Goal: Transaction & Acquisition: Obtain resource

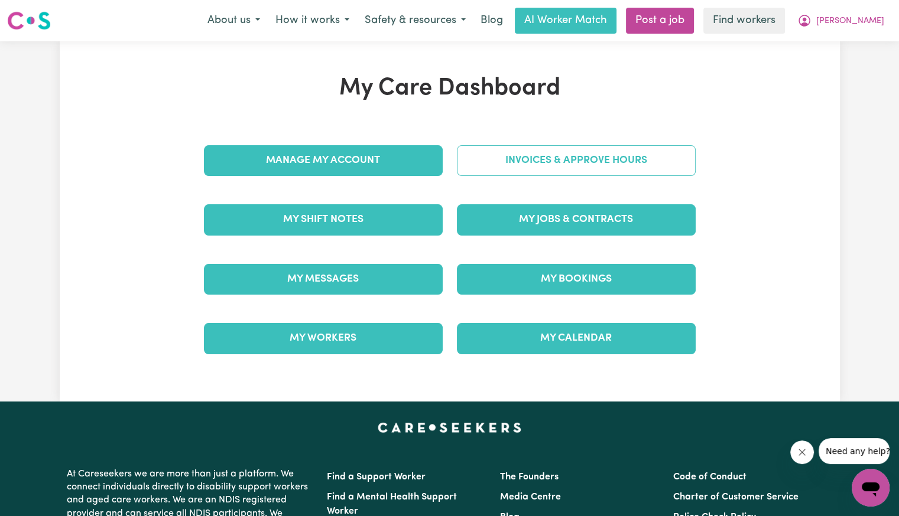
click at [487, 175] on link "Invoices & Approve Hours" at bounding box center [576, 160] width 239 height 31
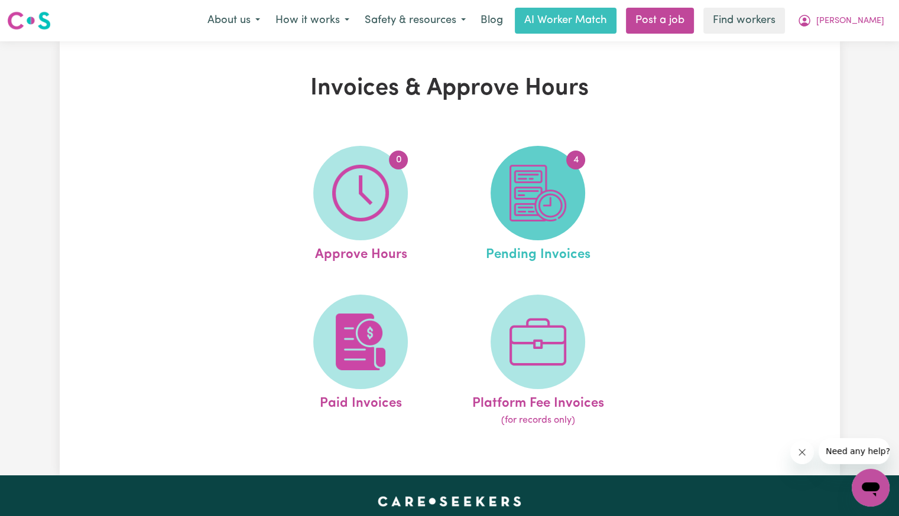
click at [525, 190] on img at bounding box center [537, 193] width 57 height 57
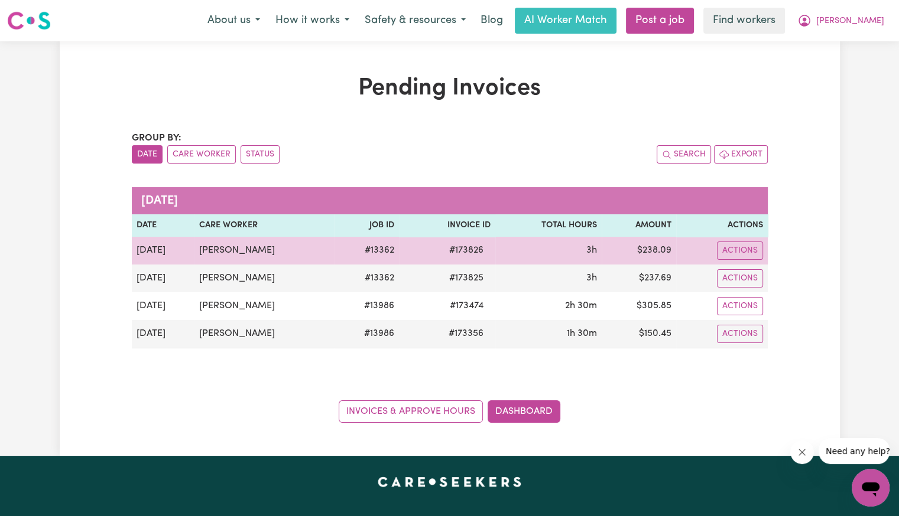
drag, startPoint x: 742, startPoint y: 249, endPoint x: 743, endPoint y: 260, distance: 11.2
click at [742, 249] on button "Actions" at bounding box center [740, 251] width 46 height 18
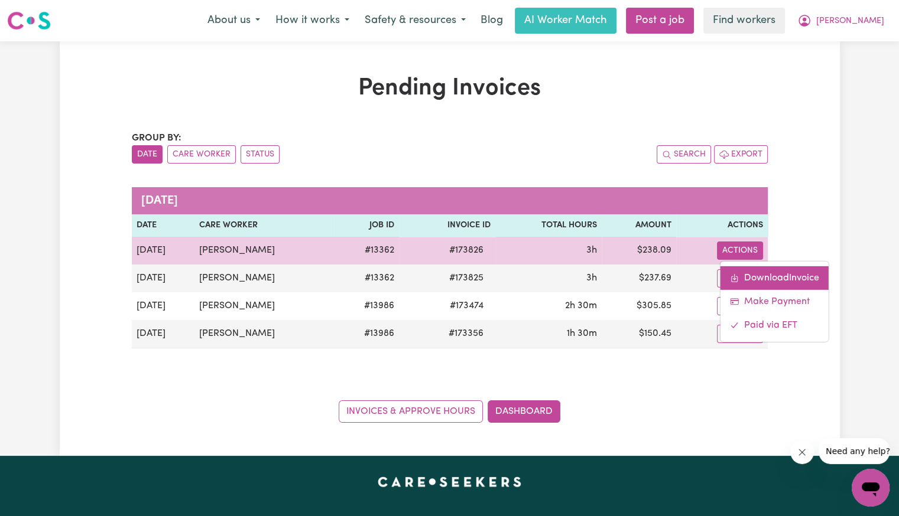
click at [744, 269] on link "Download Invoice" at bounding box center [774, 278] width 108 height 24
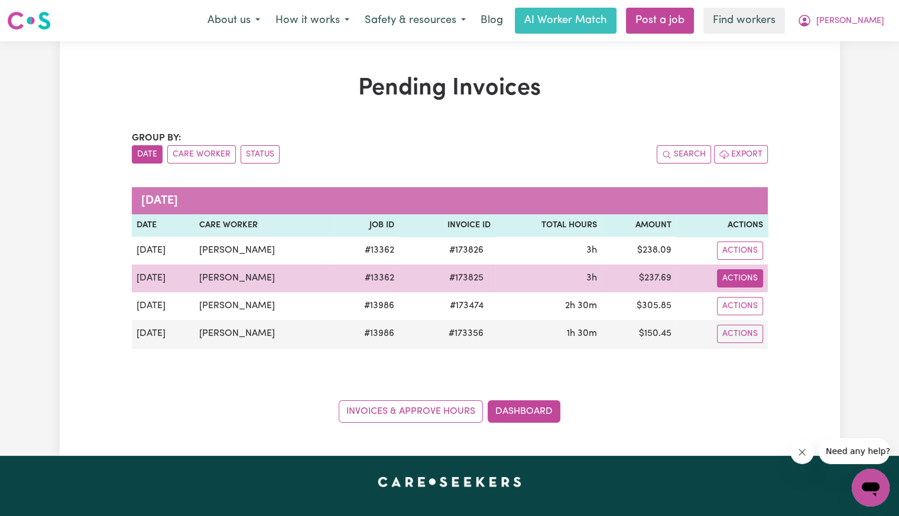
click at [750, 278] on button "Actions" at bounding box center [740, 278] width 46 height 18
click at [759, 301] on link "Download Invoice" at bounding box center [774, 306] width 108 height 24
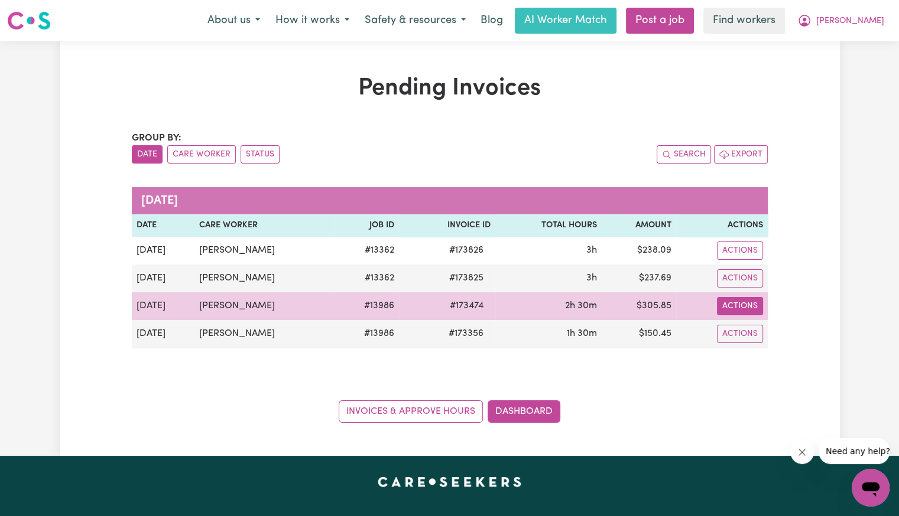
click at [735, 305] on button "Actions" at bounding box center [740, 306] width 46 height 18
click at [744, 330] on link "Download Invoice" at bounding box center [774, 333] width 108 height 24
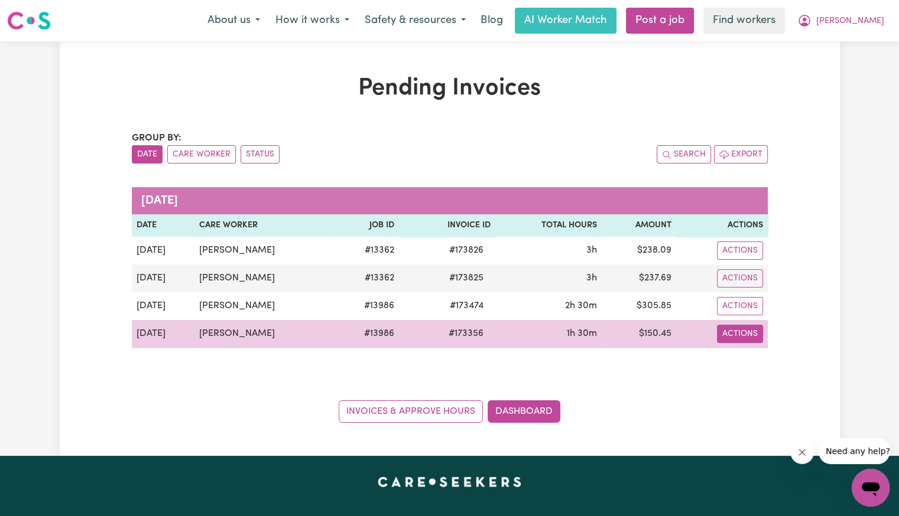
click at [745, 336] on button "Actions" at bounding box center [740, 334] width 46 height 18
click at [747, 350] on link "Download Invoice" at bounding box center [774, 361] width 108 height 24
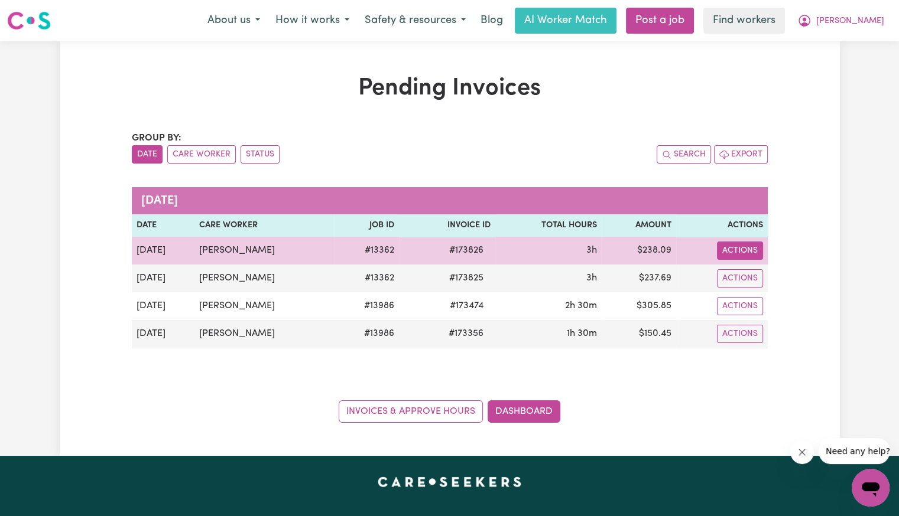
click at [728, 252] on button "Actions" at bounding box center [740, 251] width 46 height 18
click at [737, 275] on link "Download Invoice" at bounding box center [774, 278] width 108 height 24
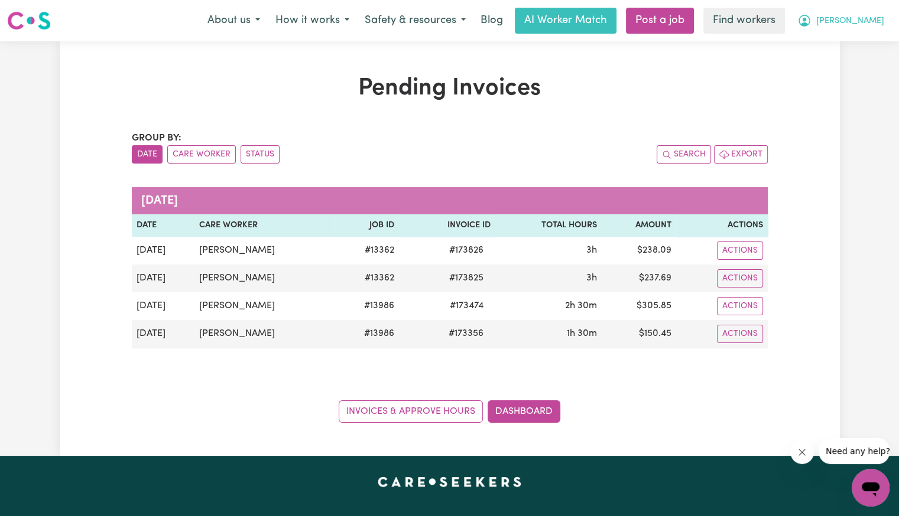
click at [872, 24] on span "[PERSON_NAME]" at bounding box center [850, 21] width 68 height 13
click at [854, 61] on link "Logout" at bounding box center [844, 68] width 93 height 22
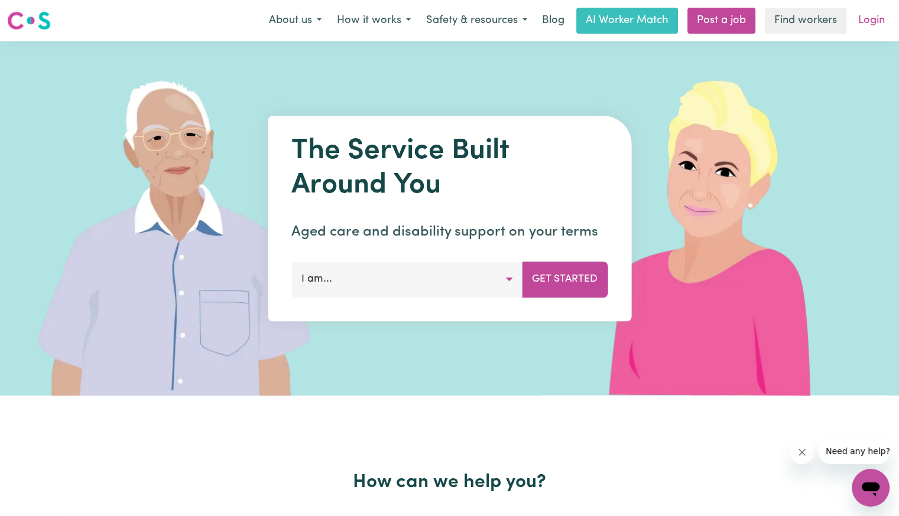
click at [871, 21] on link "Login" at bounding box center [871, 21] width 41 height 26
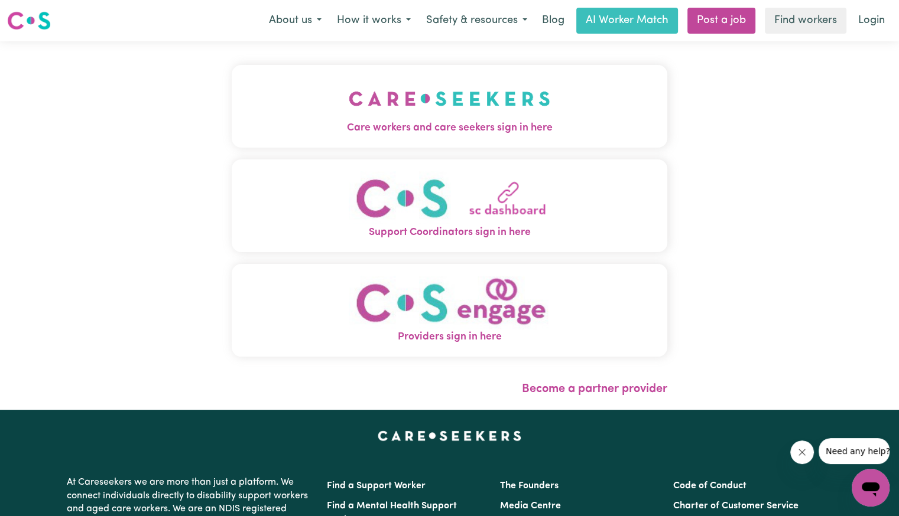
click at [418, 126] on span "Care workers and care seekers sign in here" at bounding box center [449, 128] width 435 height 15
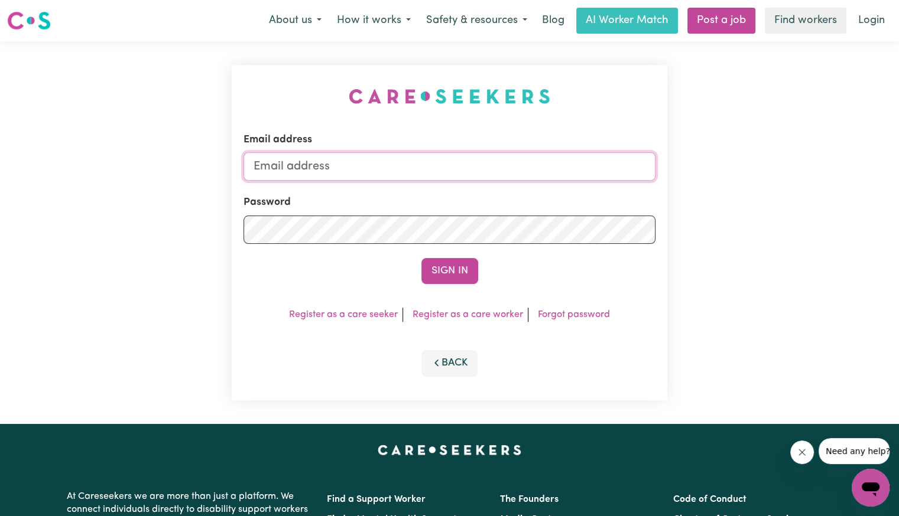
click at [476, 161] on input "Email address" at bounding box center [449, 166] width 412 height 28
drag, startPoint x: 314, startPoint y: 164, endPoint x: 572, endPoint y: 170, distance: 257.6
click at [572, 170] on input "[EMAIL_ADDRESS][DOMAIN_NAME]" at bounding box center [449, 166] width 412 height 28
paste input "mailto:charsmacannings"
drag, startPoint x: 352, startPoint y: 164, endPoint x: 315, endPoint y: 164, distance: 36.6
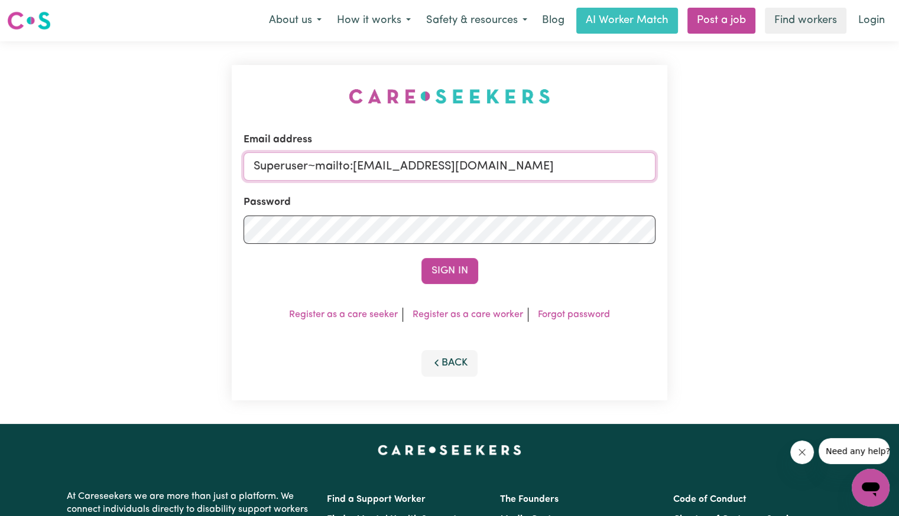
click at [315, 164] on input "Superuser~mailto:[EMAIL_ADDRESS][DOMAIN_NAME]" at bounding box center [449, 166] width 412 height 28
click at [421, 258] on button "Sign In" at bounding box center [449, 271] width 57 height 26
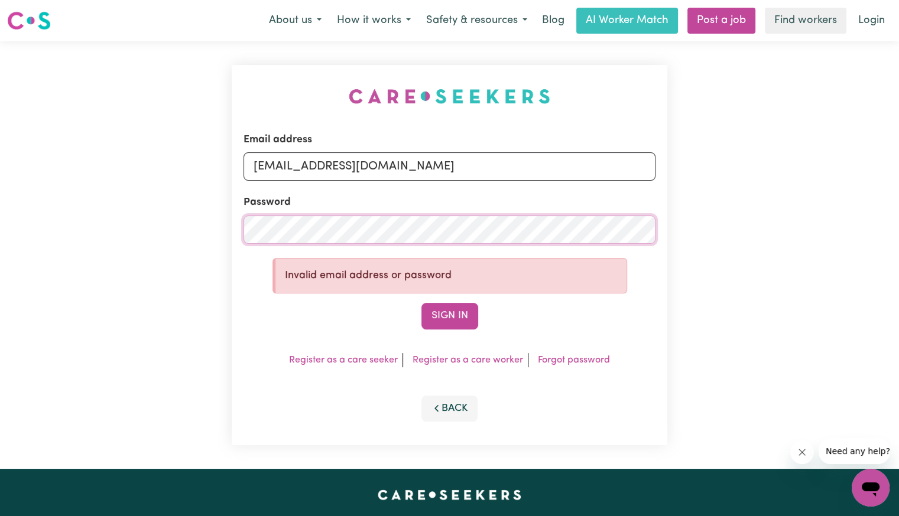
click at [184, 229] on div "Email address [EMAIL_ADDRESS][DOMAIN_NAME] Password Invalid email address or pa…" at bounding box center [449, 255] width 899 height 428
click at [421, 303] on button "Sign In" at bounding box center [449, 316] width 57 height 26
click at [187, 232] on div "Email address [EMAIL_ADDRESS][DOMAIN_NAME] Password Invalid email address or pa…" at bounding box center [449, 255] width 899 height 428
click at [369, 162] on input "[EMAIL_ADDRESS][DOMAIN_NAME]" at bounding box center [449, 166] width 412 height 28
click at [138, 251] on div "Email address [EMAIL_ADDRESS][DOMAIN_NAME] Password Invalid email address or pa…" at bounding box center [449, 255] width 899 height 428
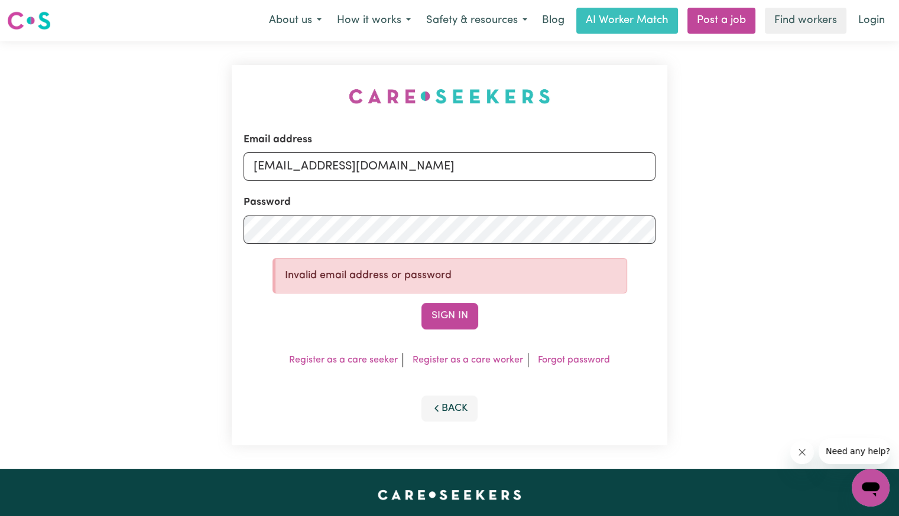
click at [293, 244] on form "Email address [EMAIL_ADDRESS][DOMAIN_NAME] Password Invalid email address or pa…" at bounding box center [449, 230] width 412 height 197
click at [82, 249] on div "Email address [EMAIL_ADDRESS][DOMAIN_NAME] Password Invalid email address or pa…" at bounding box center [449, 255] width 899 height 428
click at [421, 303] on button "Sign In" at bounding box center [449, 316] width 57 height 26
click at [170, 226] on div "Email address [EMAIL_ADDRESS][DOMAIN_NAME] Password Invalid email address or pa…" at bounding box center [449, 255] width 899 height 428
click at [421, 303] on button "Sign In" at bounding box center [449, 316] width 57 height 26
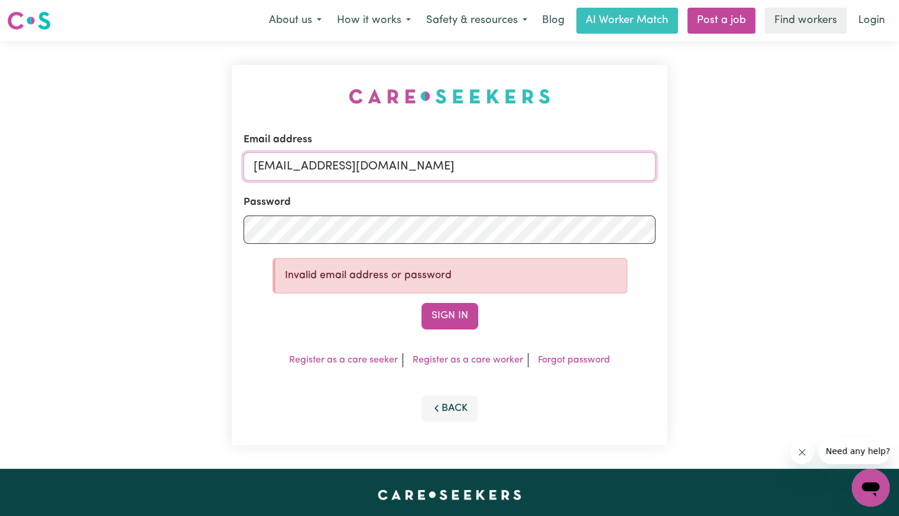
drag, startPoint x: 317, startPoint y: 164, endPoint x: 597, endPoint y: 165, distance: 279.4
click at [597, 165] on input "[EMAIL_ADDRESS][DOMAIN_NAME]" at bounding box center [449, 166] width 412 height 28
paste input "i"
type input "[EMAIL_ADDRESS][DOMAIN_NAME]"
click at [452, 326] on button "Sign In" at bounding box center [449, 316] width 57 height 26
